Goal: Task Accomplishment & Management: Use online tool/utility

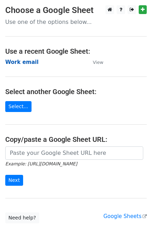
click at [15, 60] on strong "Work email" at bounding box center [21, 62] width 33 height 6
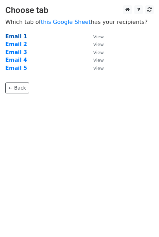
click at [9, 34] on strong "Email 1" at bounding box center [16, 36] width 22 height 6
click at [9, 37] on strong "Email 1" at bounding box center [16, 36] width 22 height 6
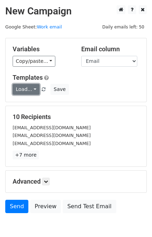
click at [14, 93] on link "Load..." at bounding box center [26, 89] width 27 height 11
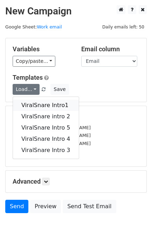
click at [25, 100] on link "ViralSnare Intro1" at bounding box center [46, 105] width 66 height 11
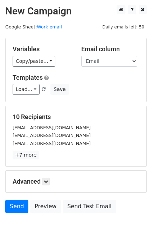
scroll to position [34, 0]
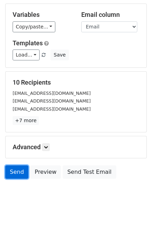
click at [17, 170] on link "Send" at bounding box center [16, 171] width 23 height 13
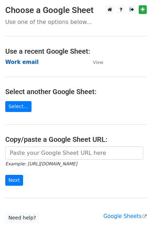
click at [17, 63] on strong "Work email" at bounding box center [21, 62] width 33 height 6
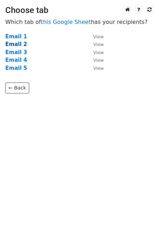
click at [18, 45] on strong "Email 2" at bounding box center [16, 44] width 22 height 6
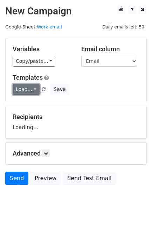
click at [26, 91] on link "Load..." at bounding box center [26, 89] width 27 height 11
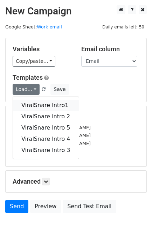
click at [36, 106] on link "ViralSnare Intro1" at bounding box center [46, 105] width 66 height 11
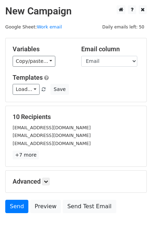
scroll to position [34, 0]
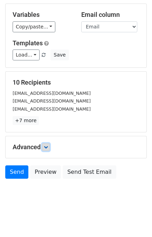
click at [48, 149] on link at bounding box center [46, 147] width 8 height 8
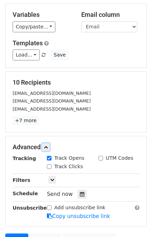
scroll to position [103, 0]
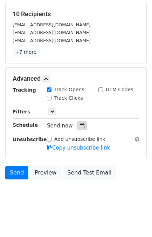
click at [80, 126] on icon at bounding box center [82, 125] width 5 height 5
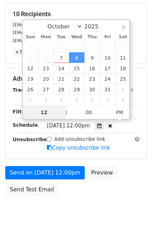
scroll to position [91, 0]
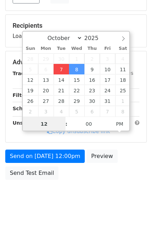
type input "2025-10-07 13:47"
type input "01"
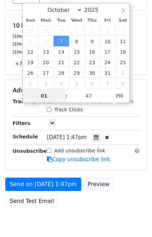
scroll to position [103, 0]
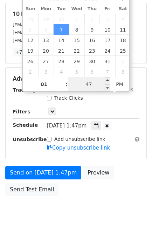
click at [92, 84] on input "47" at bounding box center [89, 84] width 43 height 14
type input "57"
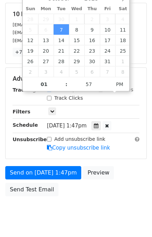
type input "2025-10-07 13:57"
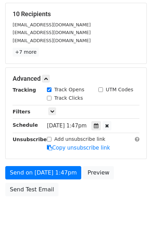
click at [125, 192] on div "Send on Oct 7 at 1:47pm Preview Send Test Email" at bounding box center [76, 183] width 152 height 34
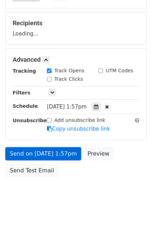
scroll to position [91, 0]
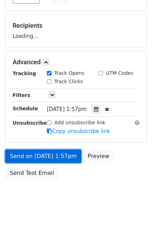
click at [35, 157] on link "Send on Oct 7 at 1:57pm" at bounding box center [43, 156] width 76 height 13
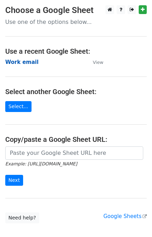
click at [22, 60] on strong "Work email" at bounding box center [21, 62] width 33 height 6
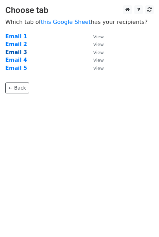
click at [9, 54] on strong "Email 3" at bounding box center [16, 52] width 22 height 6
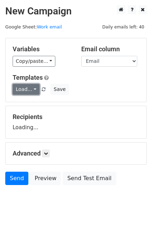
click at [26, 89] on link "Load..." at bounding box center [26, 89] width 27 height 11
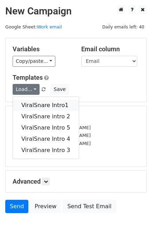
click at [37, 107] on link "ViralSnare Intro1" at bounding box center [46, 105] width 66 height 11
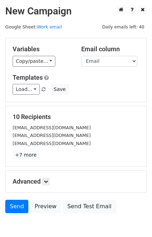
scroll to position [34, 0]
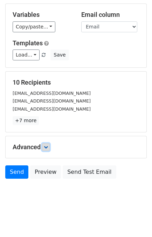
click at [46, 146] on icon at bounding box center [46, 147] width 4 height 4
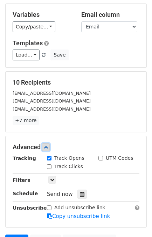
scroll to position [103, 0]
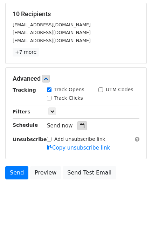
click at [80, 123] on icon at bounding box center [82, 125] width 5 height 5
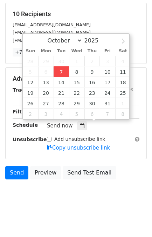
type input "2025-10-07 13:47"
type input "01"
type input "47"
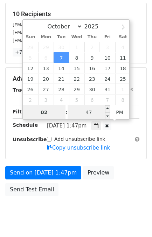
type input "02"
type input "2025-10-07 14:47"
click at [87, 114] on input "47" at bounding box center [89, 112] width 43 height 14
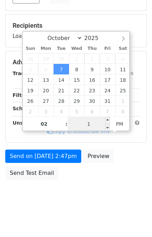
type input "15"
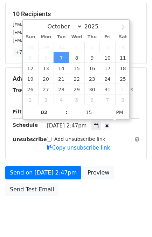
type input "2025-10-07 14:15"
click at [129, 173] on div "Send on Oct 7 at 2:47pm Preview Send Test Email" at bounding box center [76, 183] width 152 height 34
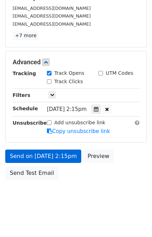
scroll to position [91, 0]
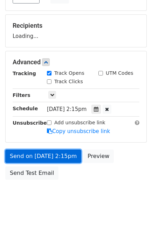
click at [53, 151] on link "Send on Oct 7 at 2:15pm" at bounding box center [43, 156] width 76 height 13
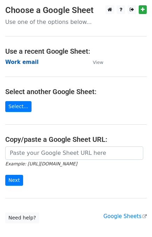
click at [23, 62] on strong "Work email" at bounding box center [21, 62] width 33 height 6
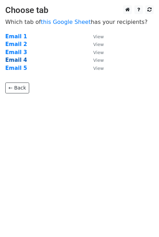
click at [15, 59] on strong "Email 4" at bounding box center [16, 60] width 22 height 6
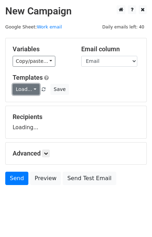
click at [23, 89] on link "Load..." at bounding box center [26, 89] width 27 height 11
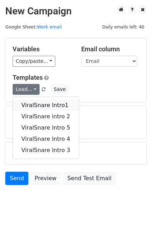
click at [29, 102] on link "ViralSnare Intro1" at bounding box center [46, 105] width 66 height 11
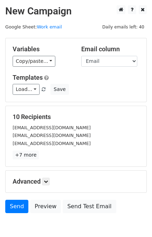
scroll to position [34, 0]
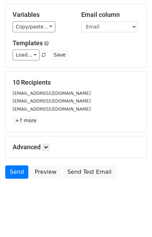
click at [43, 145] on h5 "Advanced" at bounding box center [76, 147] width 127 height 8
click at [47, 146] on icon at bounding box center [46, 147] width 4 height 4
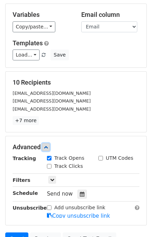
scroll to position [103, 0]
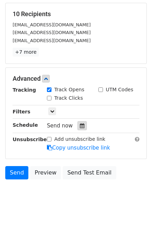
click at [80, 123] on icon at bounding box center [82, 125] width 5 height 5
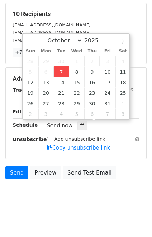
type input "[DATE] 13:48"
type input "01"
type input "48"
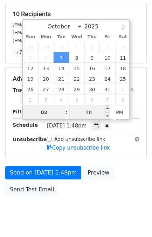
type input "02"
type input "[DATE] 14:48"
click at [92, 114] on input "48" at bounding box center [89, 112] width 43 height 14
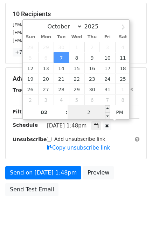
type input "25"
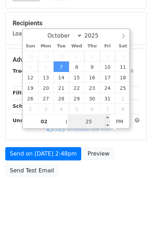
scroll to position [91, 0]
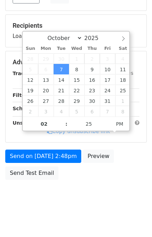
type input "2025-10-07 14:25"
click at [127, 176] on div "Send on [DATE] 2:48pm Preview Send Test Email" at bounding box center [76, 167] width 152 height 34
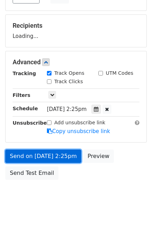
click at [43, 154] on link "Send on Oct 7 at 2:25pm" at bounding box center [43, 156] width 76 height 13
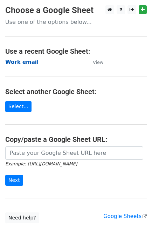
click at [26, 62] on strong "Work email" at bounding box center [21, 62] width 33 height 6
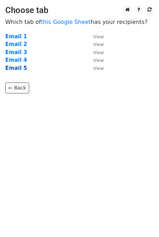
click at [13, 70] on strong "Email 5" at bounding box center [16, 68] width 22 height 6
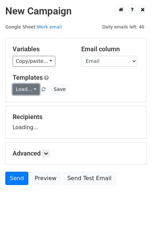
click at [16, 89] on link "Load..." at bounding box center [26, 89] width 27 height 11
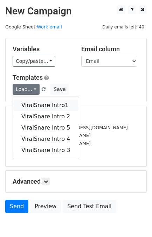
click at [27, 100] on link "ViralSnare Intro1" at bounding box center [46, 105] width 66 height 11
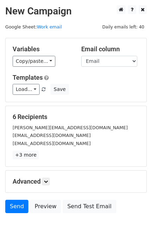
scroll to position [34, 0]
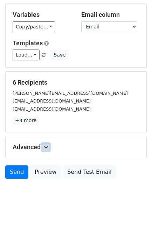
click at [48, 147] on icon at bounding box center [46, 147] width 4 height 4
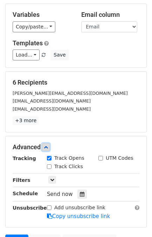
scroll to position [103, 0]
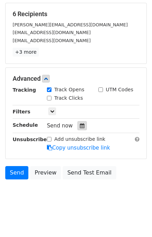
click at [80, 126] on icon at bounding box center [82, 125] width 5 height 5
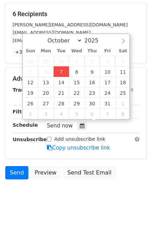
type input "[DATE] 13:48"
type input "01"
type input "48"
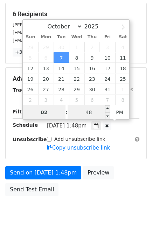
type input "02"
type input "[DATE] 14:48"
click at [92, 107] on input "48" at bounding box center [89, 112] width 43 height 14
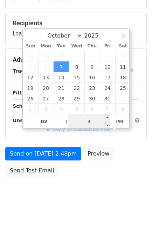
scroll to position [91, 0]
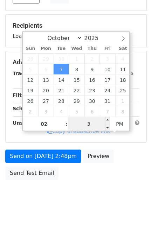
type input "35"
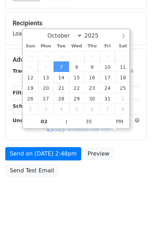
type input "[DATE] 14:35"
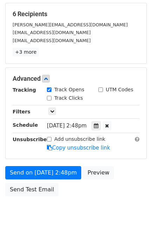
click at [123, 171] on div "Send on [DATE] 2:48pm Preview Send Test Email" at bounding box center [76, 183] width 152 height 34
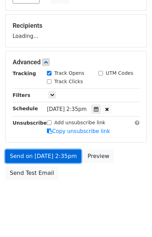
click at [49, 153] on link "Send on [DATE] 2:35pm" at bounding box center [43, 156] width 76 height 13
